Goal: Task Accomplishment & Management: Complete application form

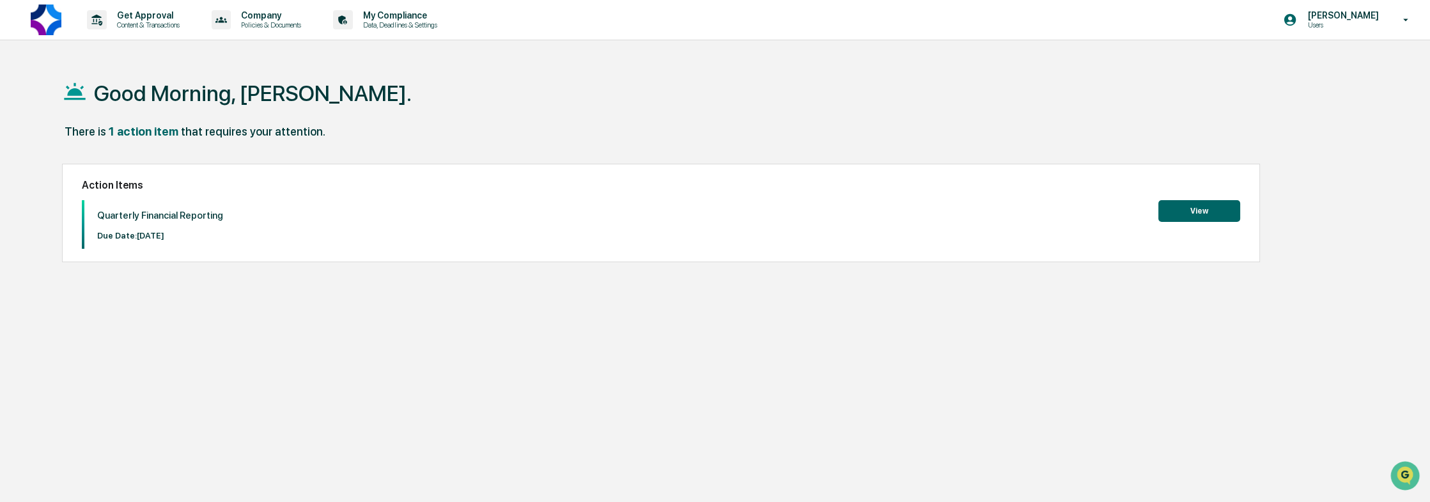
click at [1208, 214] on button "View" at bounding box center [1199, 211] width 82 height 22
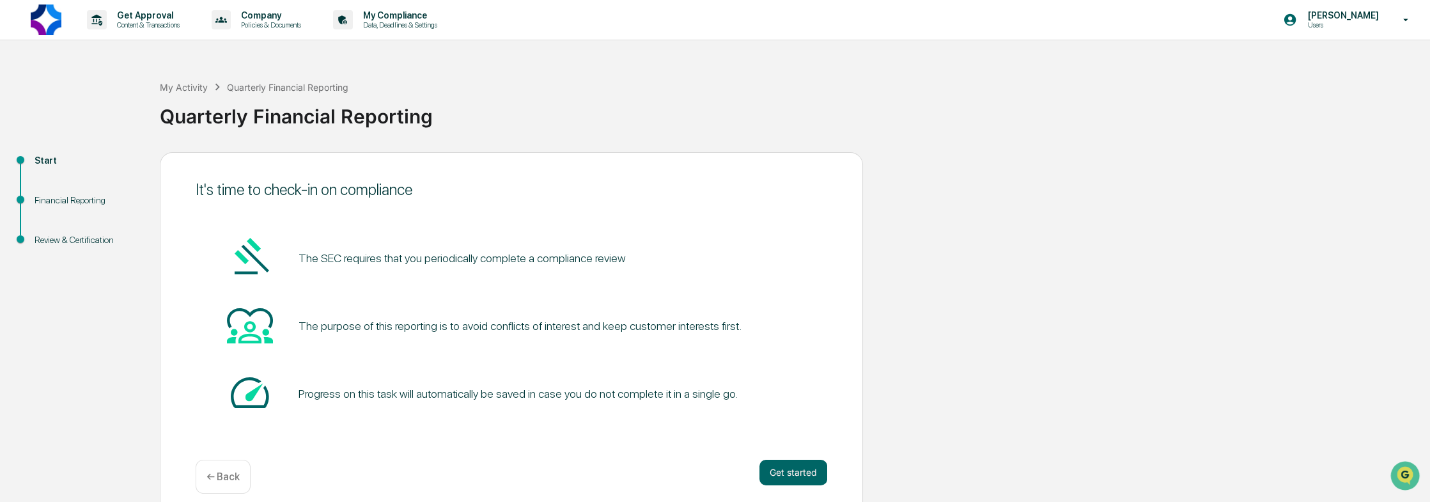
scroll to position [13, 0]
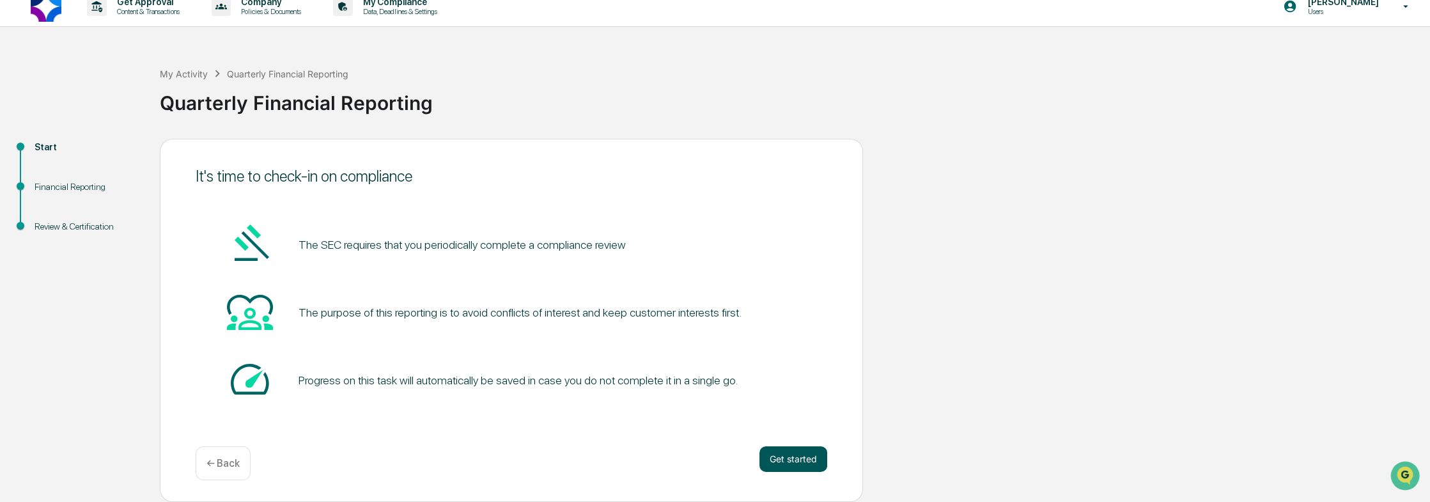
click at [809, 460] on button "Get started" at bounding box center [793, 459] width 68 height 26
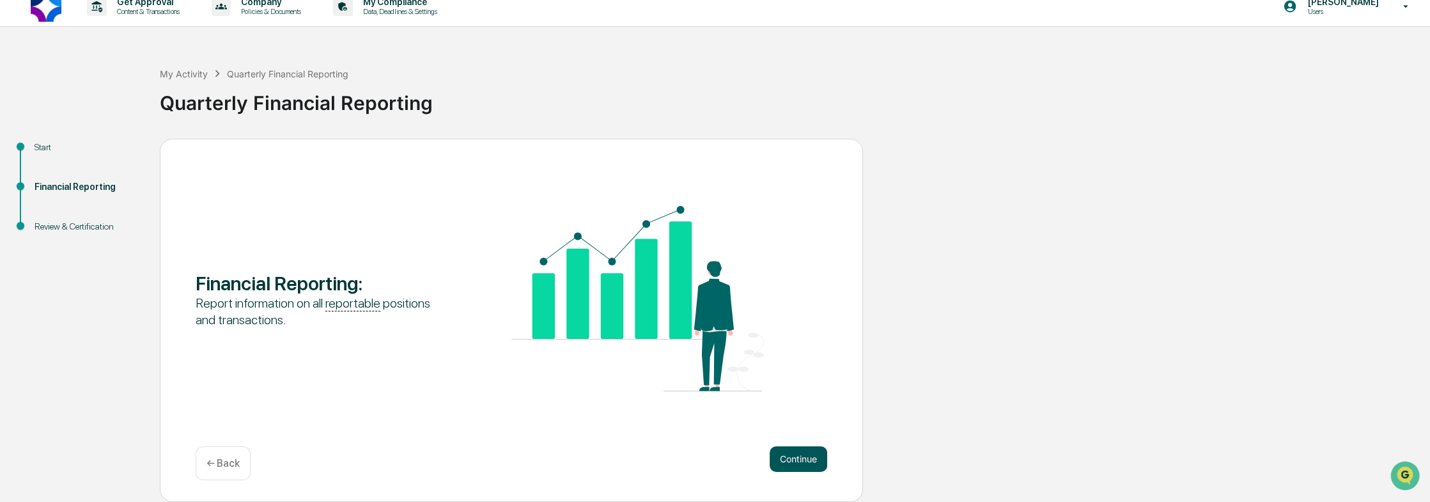
click at [785, 454] on button "Continue" at bounding box center [799, 459] width 58 height 26
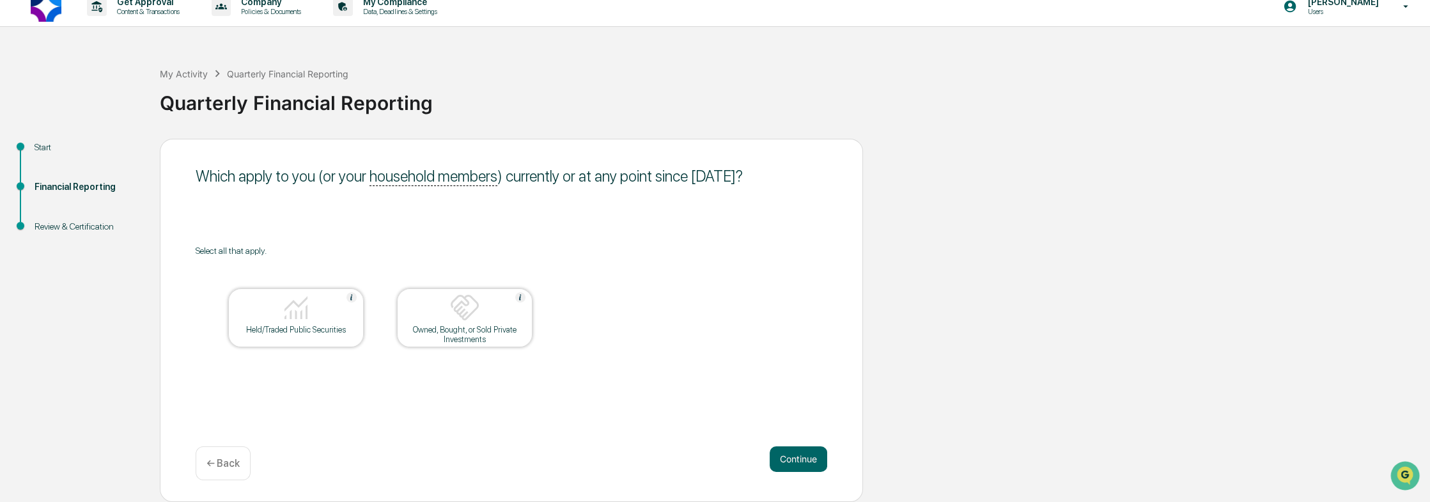
click at [297, 334] on div "Held/Traded Public Securities" at bounding box center [295, 330] width 115 height 10
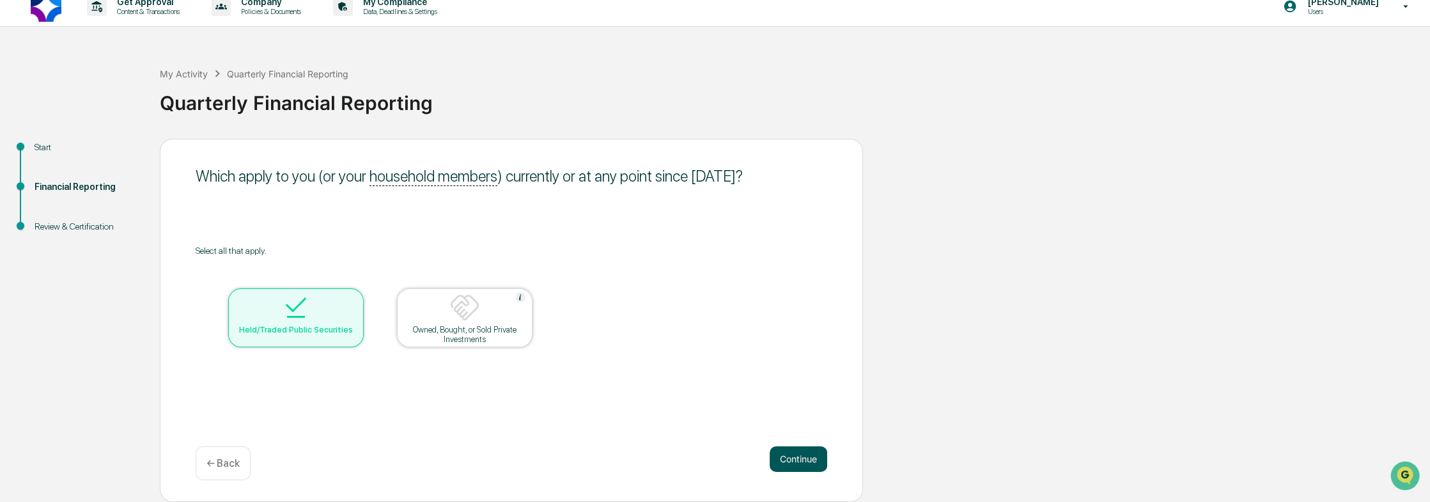
click at [809, 454] on button "Continue" at bounding box center [799, 459] width 58 height 26
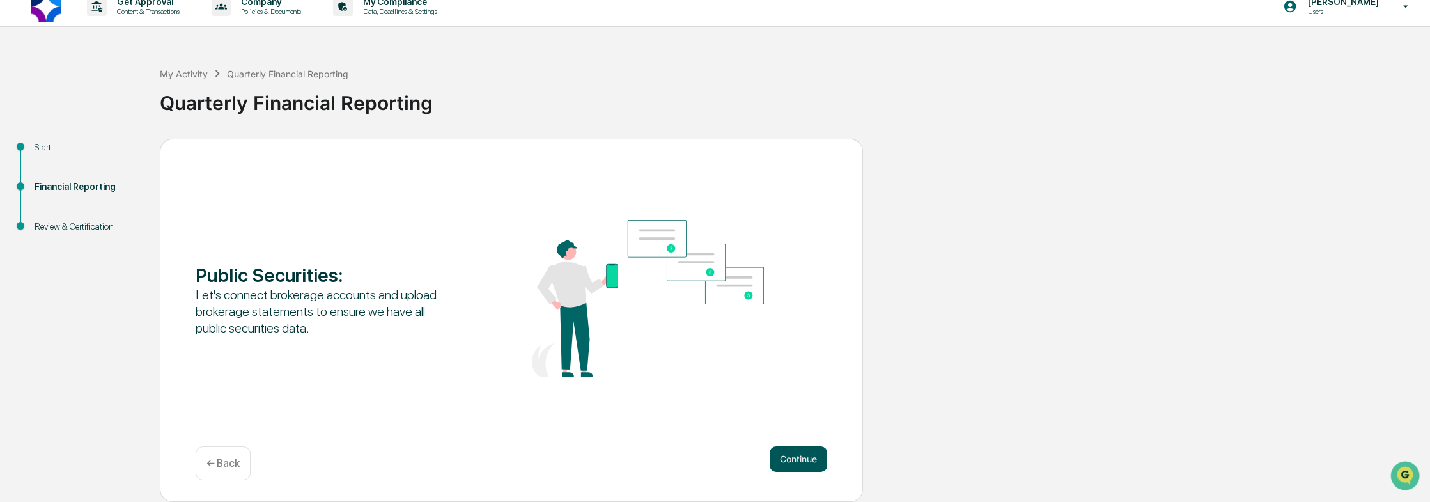
click at [802, 464] on button "Continue" at bounding box center [799, 459] width 58 height 26
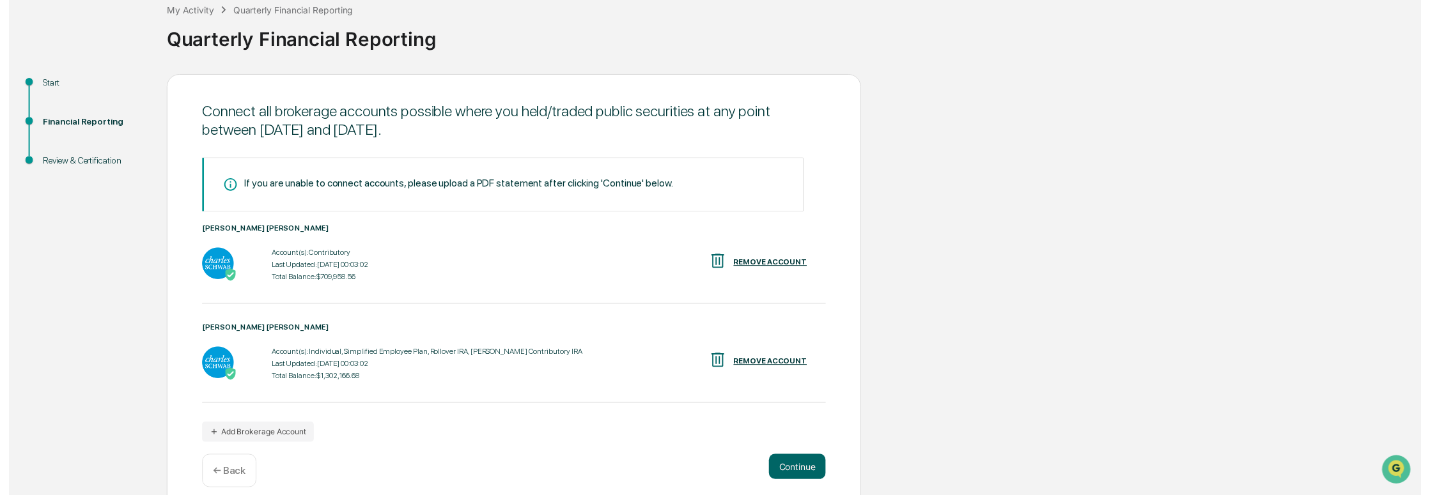
scroll to position [90, 0]
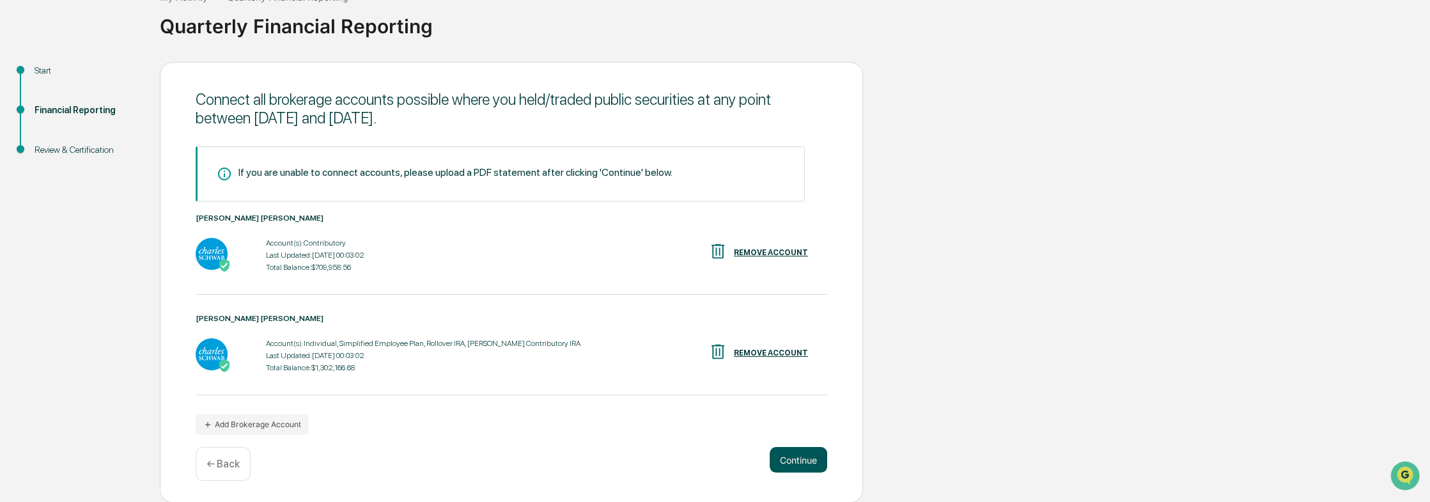
click at [809, 466] on button "Continue" at bounding box center [799, 460] width 58 height 26
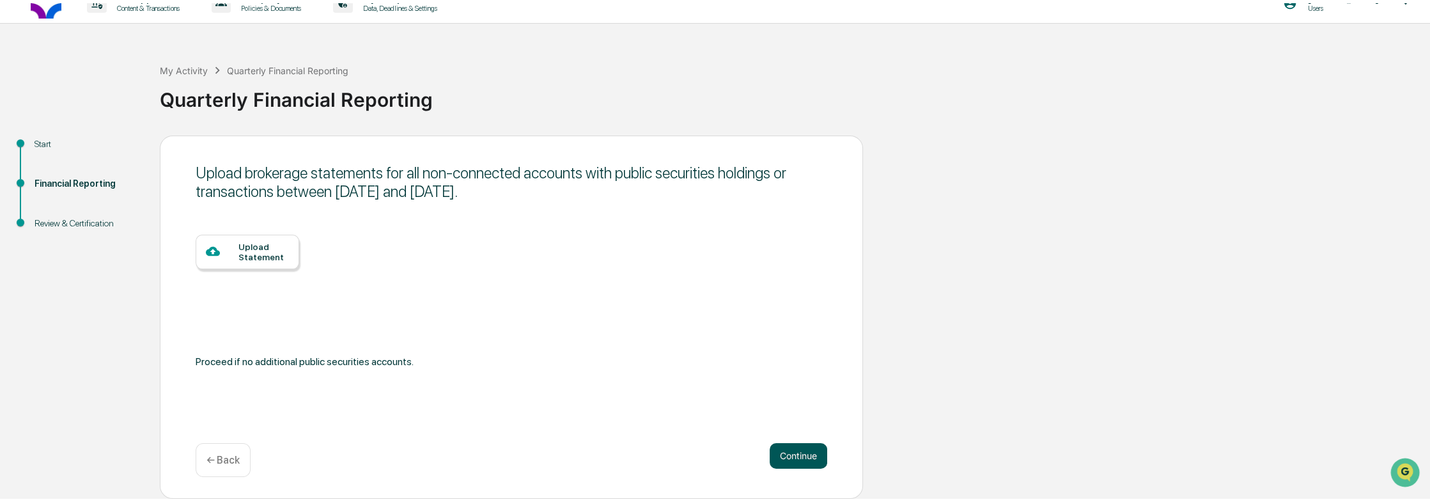
scroll to position [13, 0]
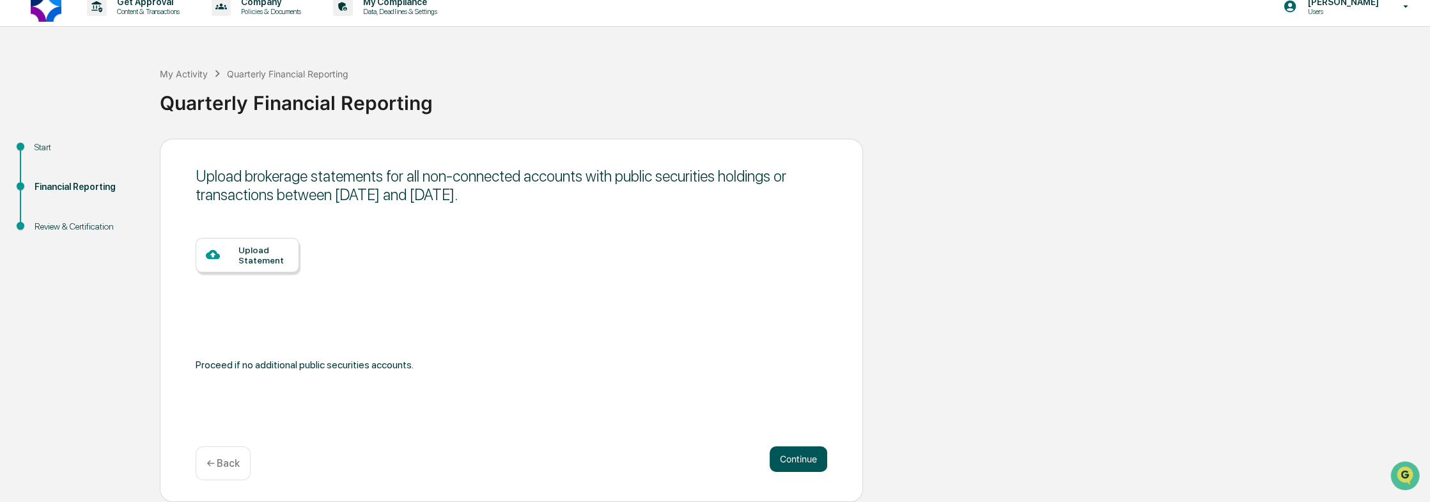
click at [804, 461] on button "Continue" at bounding box center [799, 459] width 58 height 26
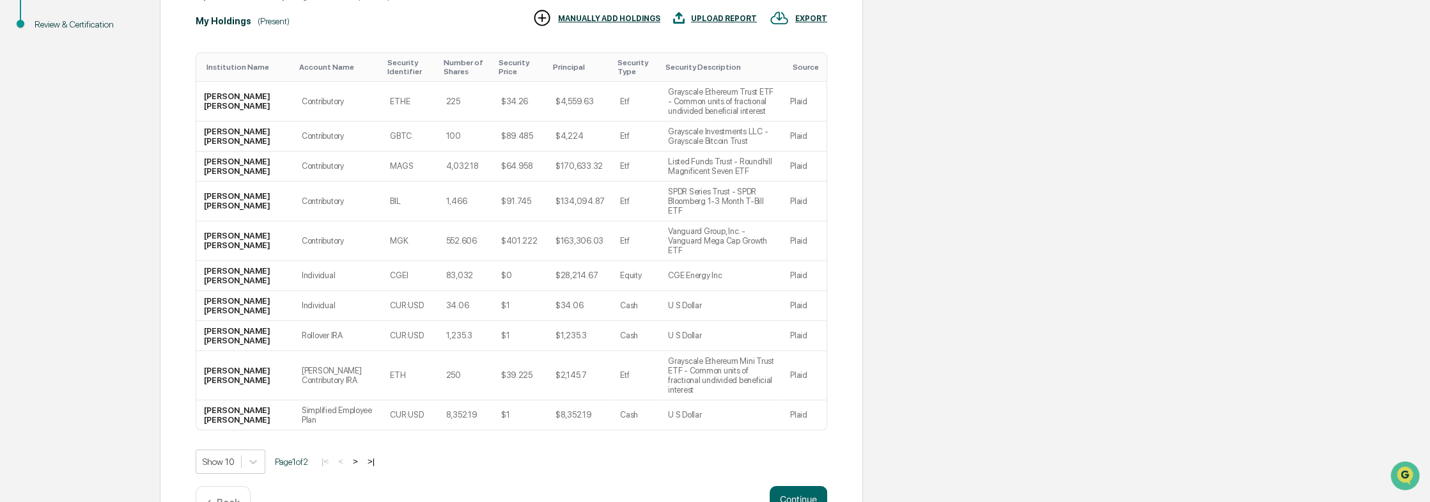
scroll to position [217, 0]
click at [362, 454] on button ">" at bounding box center [355, 459] width 13 height 11
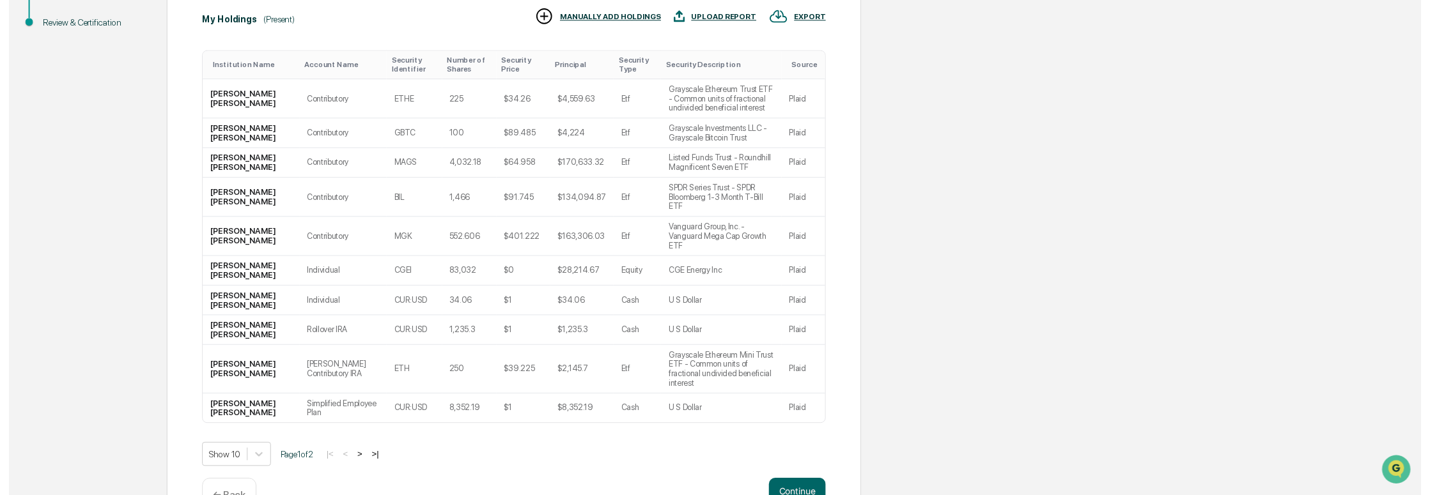
scroll to position [155, 0]
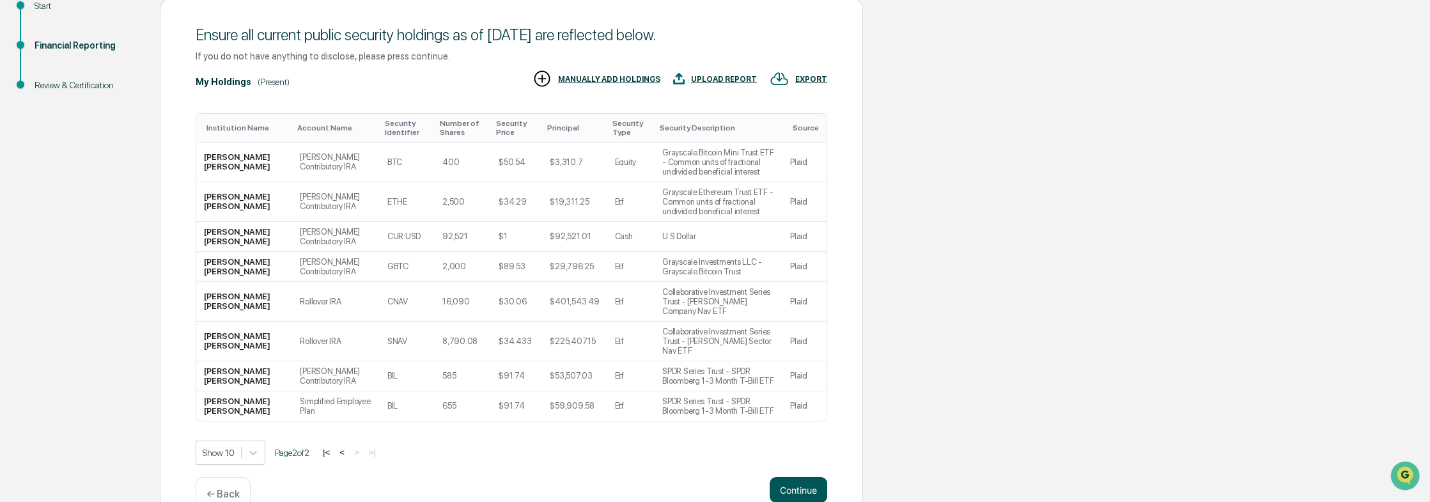
click at [795, 477] on button "Continue" at bounding box center [799, 490] width 58 height 26
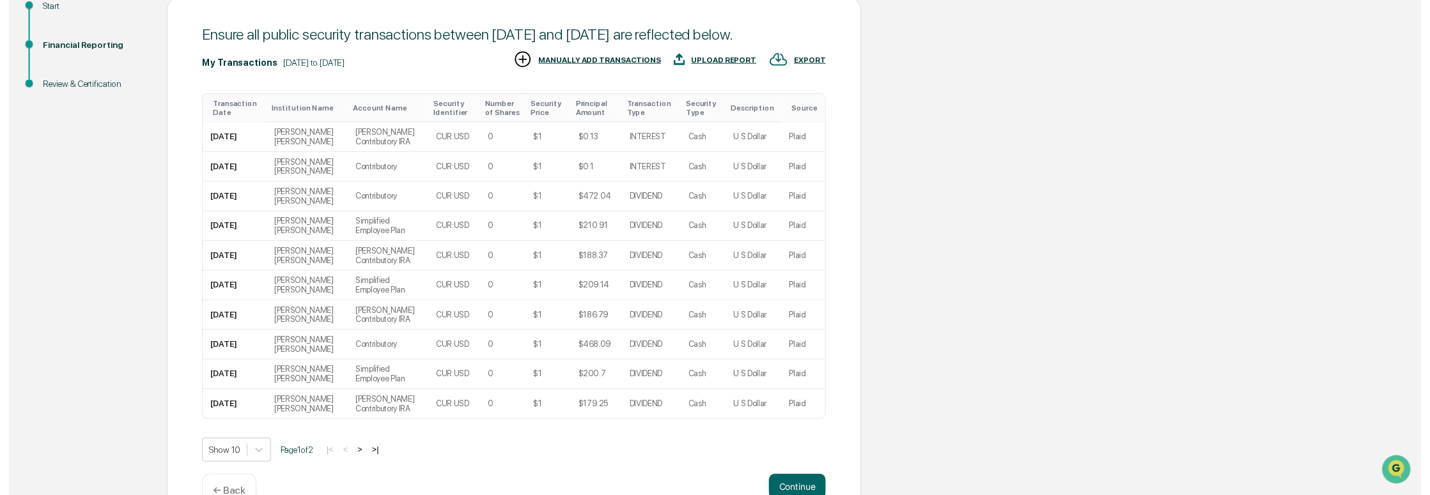
scroll to position [216, 0]
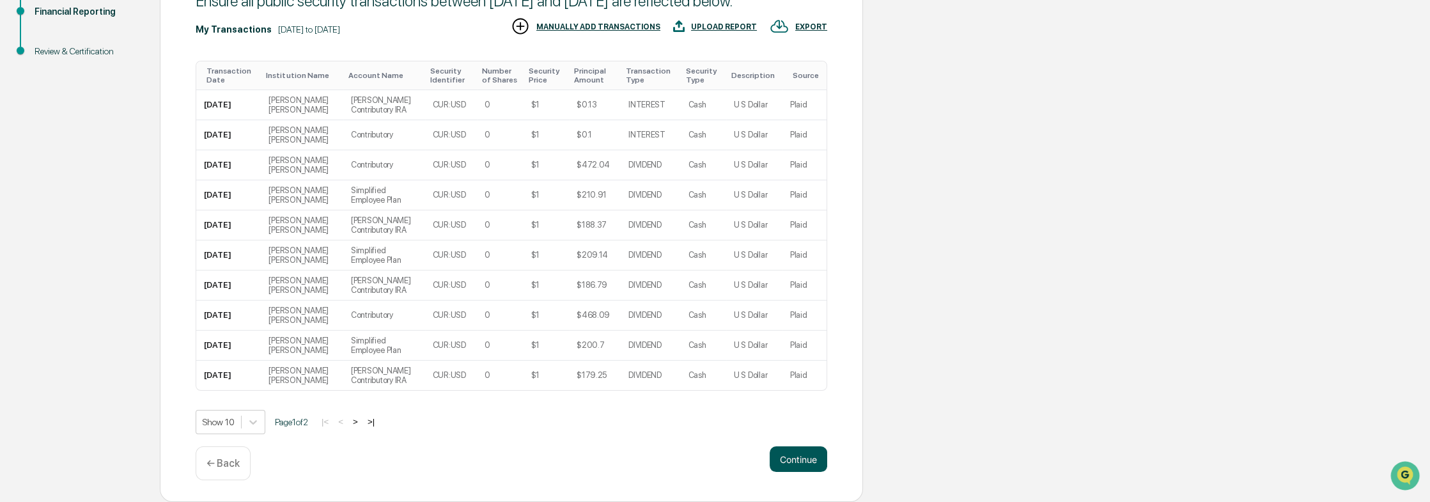
click at [794, 456] on button "Continue" at bounding box center [799, 459] width 58 height 26
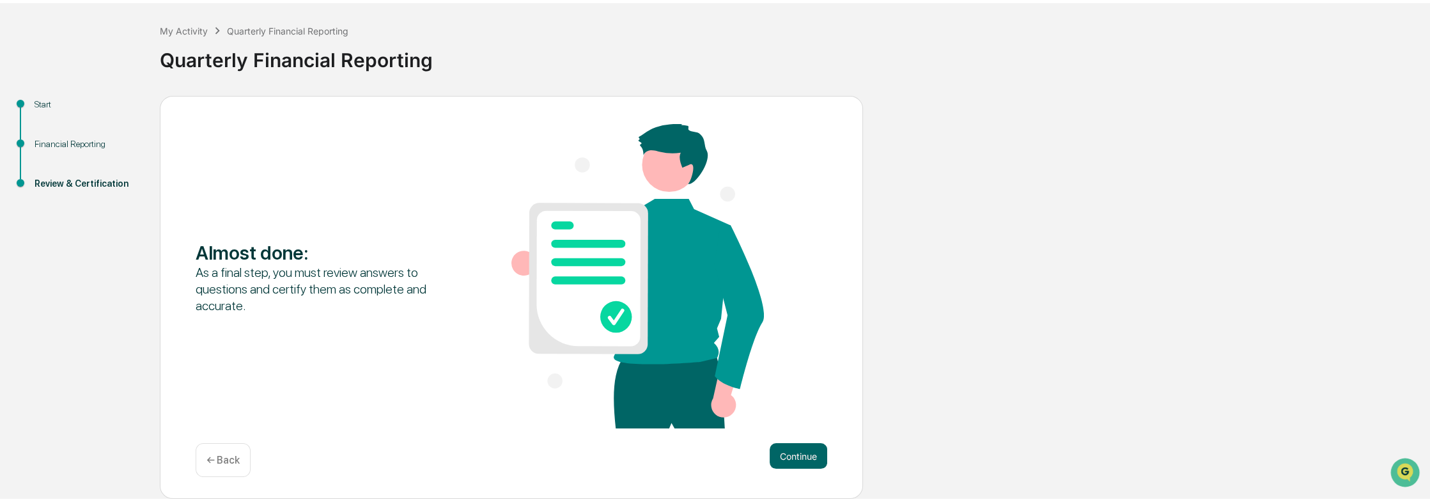
scroll to position [53, 0]
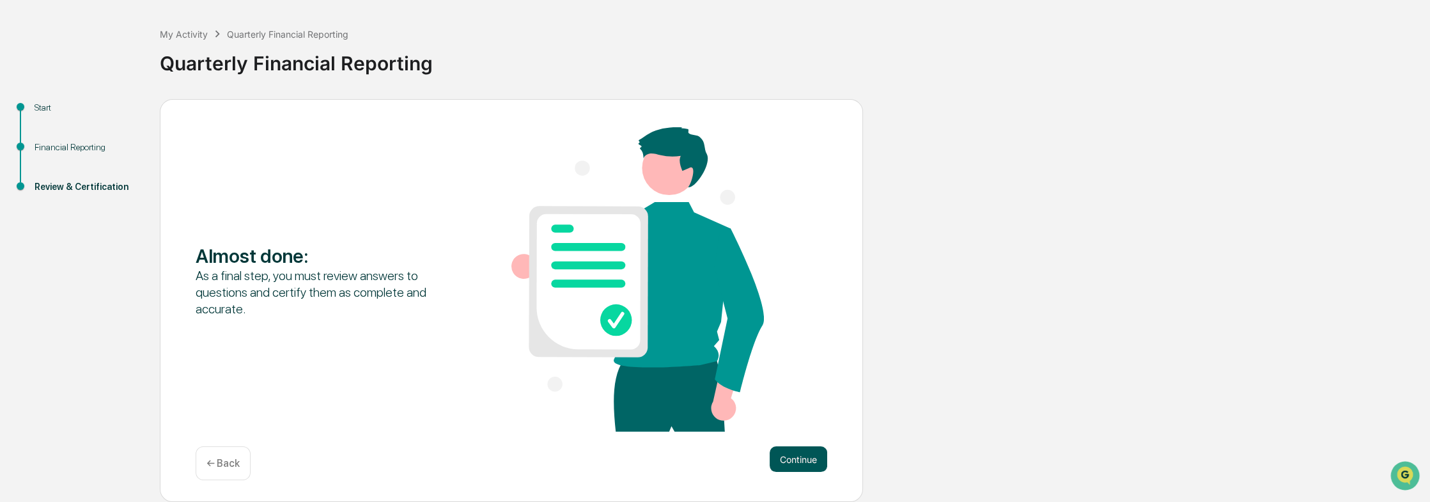
click at [793, 459] on button "Continue" at bounding box center [799, 459] width 58 height 26
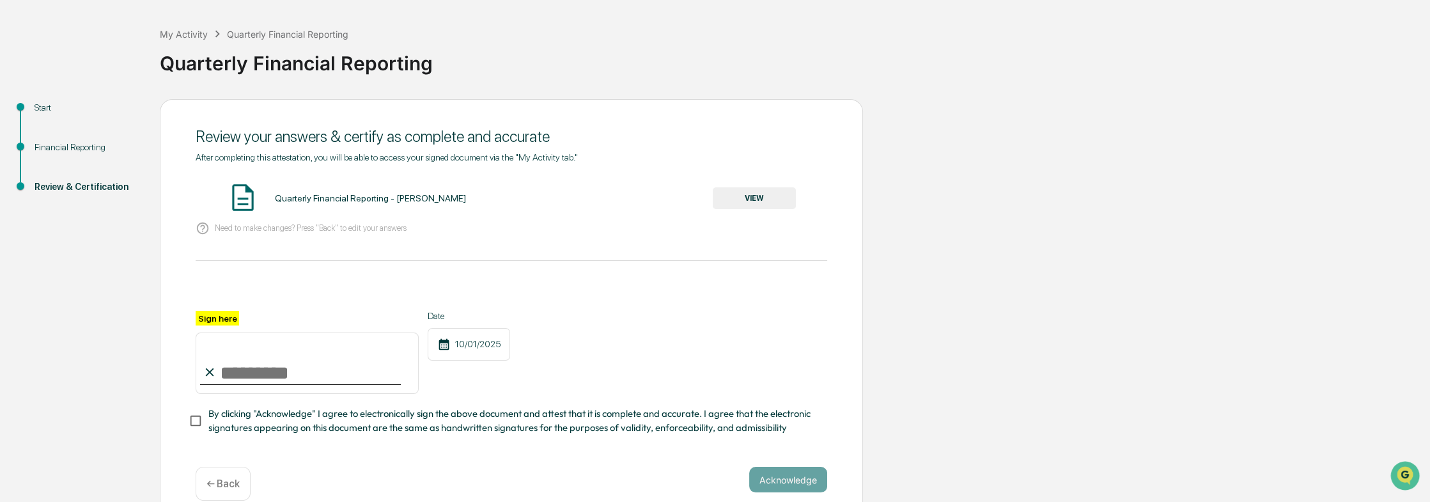
click at [273, 379] on input "Sign here" at bounding box center [307, 362] width 223 height 61
type input "**********"
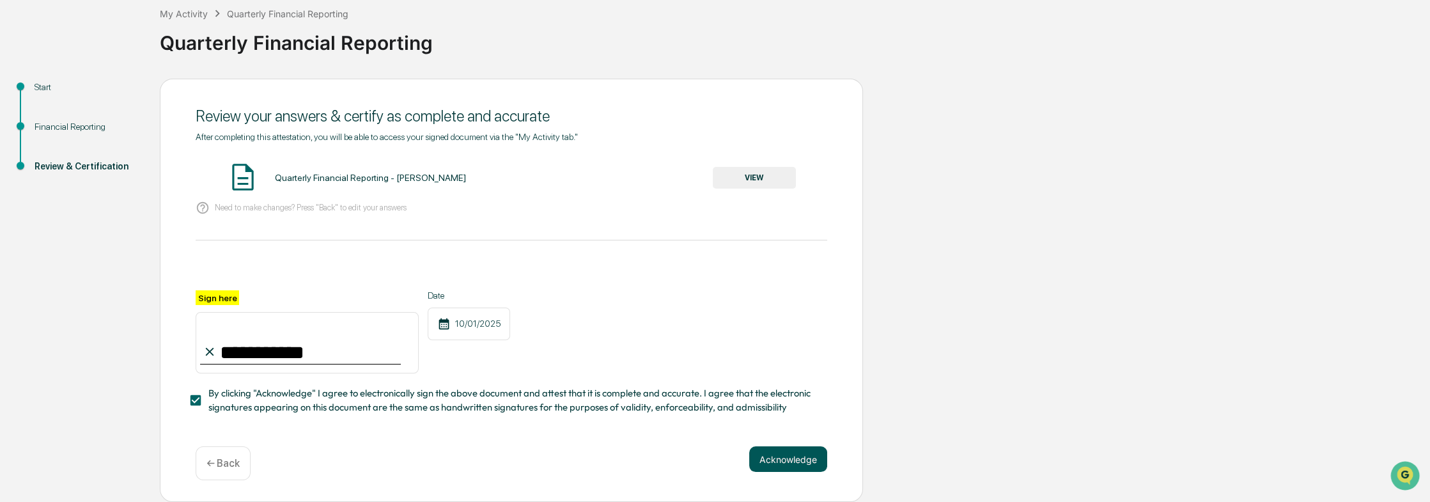
click at [785, 463] on button "Acknowledge" at bounding box center [788, 459] width 78 height 26
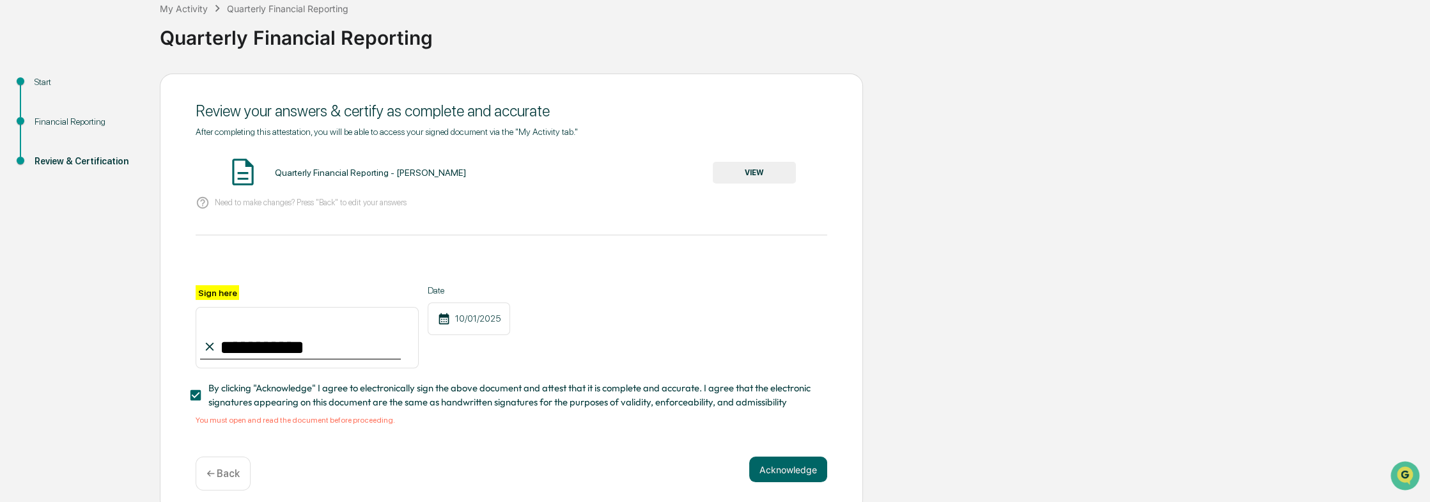
click at [244, 406] on span "By clicking "Acknowledge" I agree to electronically sign the above document and…" at bounding box center [512, 395] width 609 height 29
click at [225, 403] on span "By clicking "Acknowledge" I agree to electronically sign the above document and…" at bounding box center [512, 395] width 609 height 29
click at [310, 177] on div "Quarterly Financial Reporting - [PERSON_NAME]" at bounding box center [370, 172] width 191 height 10
click at [776, 173] on button "VIEW" at bounding box center [754, 173] width 83 height 22
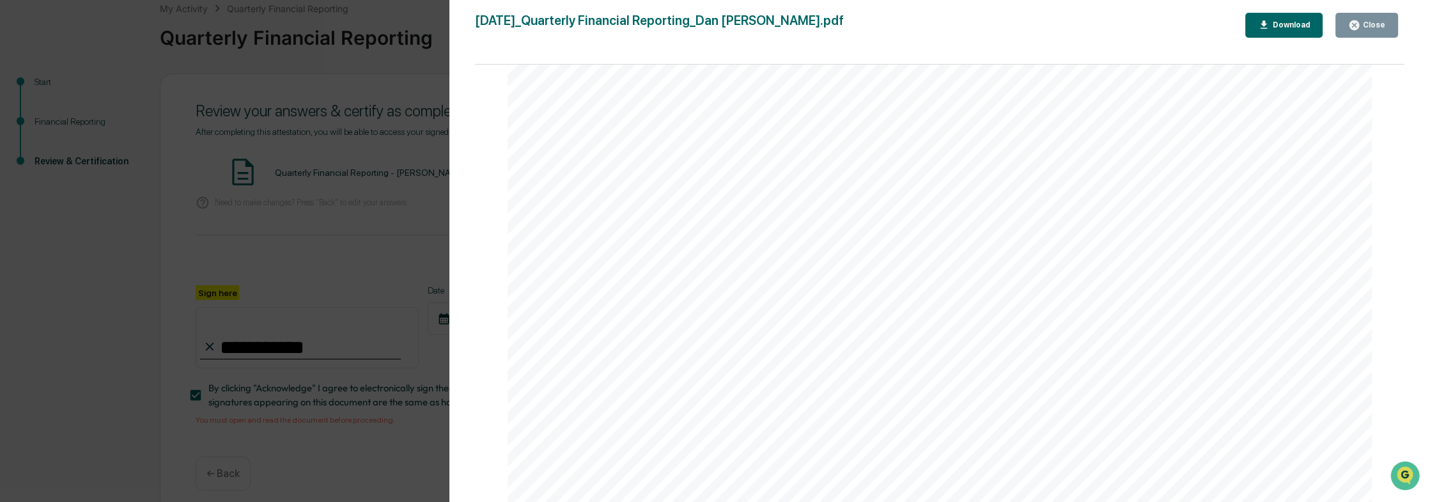
scroll to position [4347, 0]
click at [1313, 27] on button "Download" at bounding box center [1284, 25] width 78 height 25
click at [1382, 23] on div "Close" at bounding box center [1372, 24] width 25 height 9
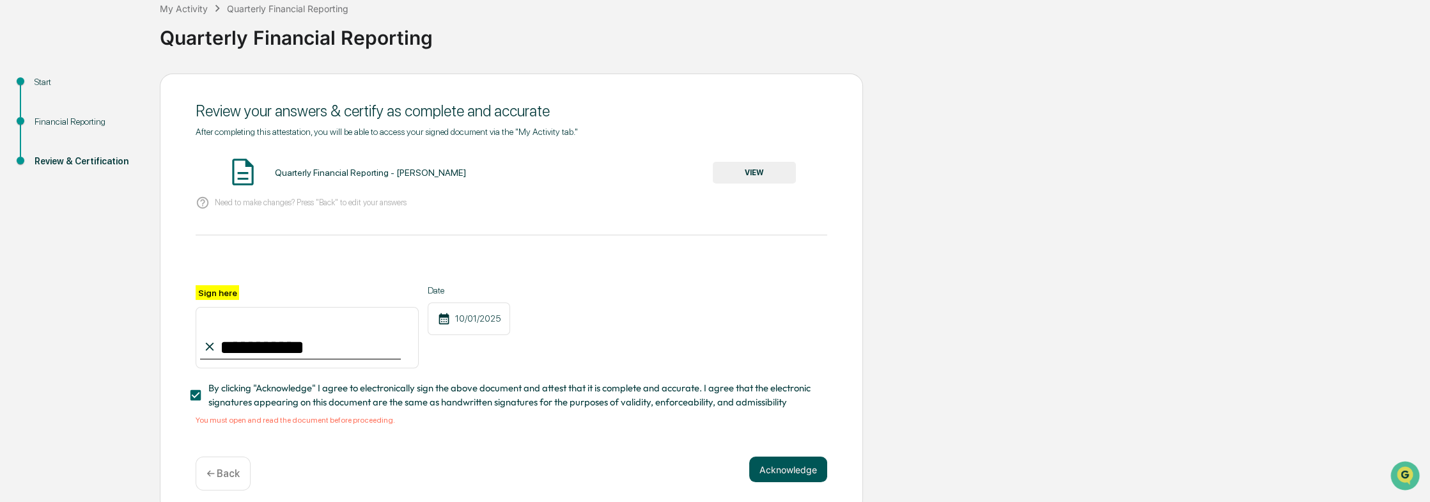
click at [796, 478] on button "Acknowledge" at bounding box center [788, 469] width 78 height 26
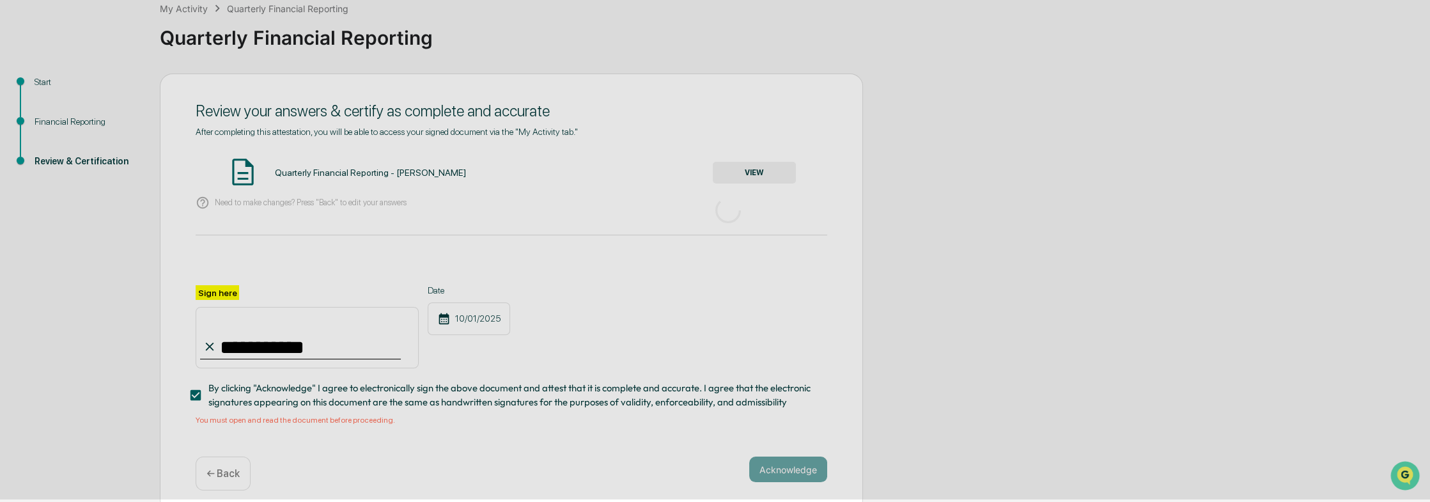
scroll to position [13, 0]
